Goal: Browse casually: Explore the website without a specific task or goal

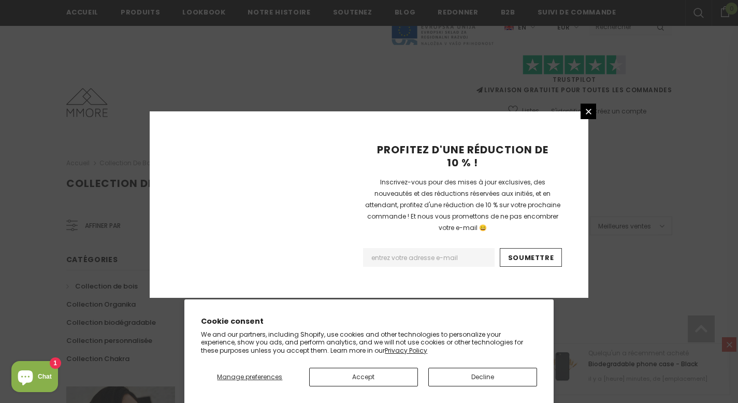
scroll to position [684, 0]
